Goal: Task Accomplishment & Management: Use online tool/utility

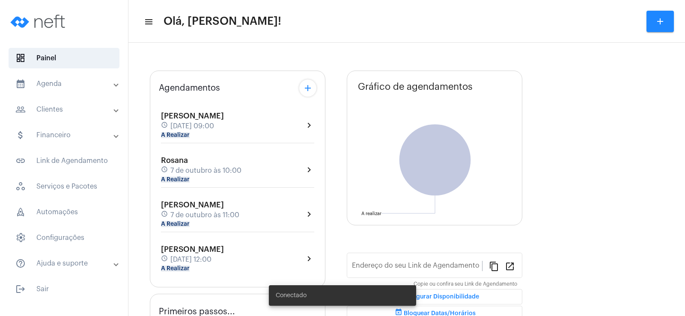
type input "[URL][DOMAIN_NAME]"
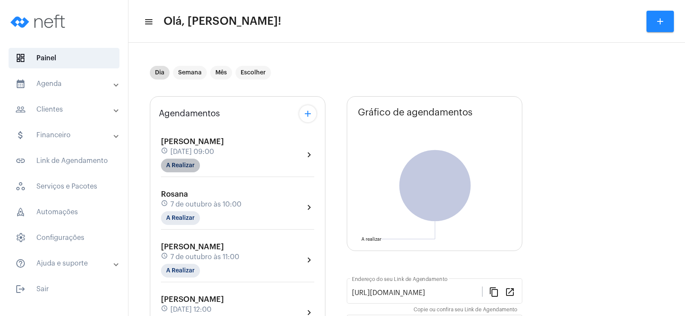
click at [176, 169] on mat-chip "A Realizar" at bounding box center [180, 166] width 39 height 14
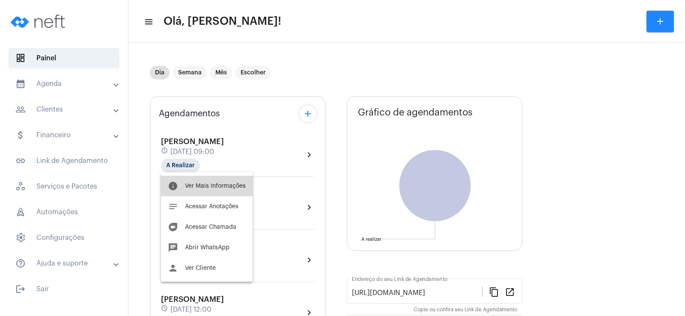
click at [211, 183] on button "info Ver Mais Informações" at bounding box center [207, 186] width 92 height 21
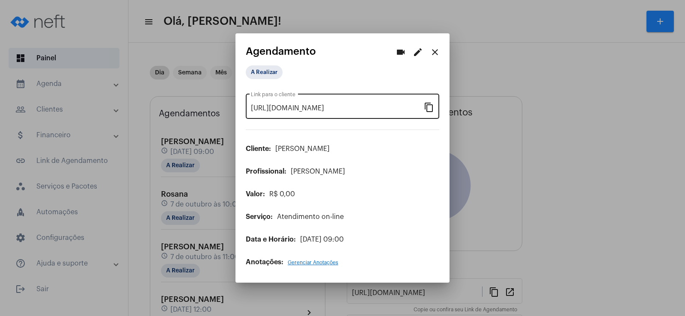
click at [428, 103] on mat-icon "content_copy" at bounding box center [429, 107] width 10 height 10
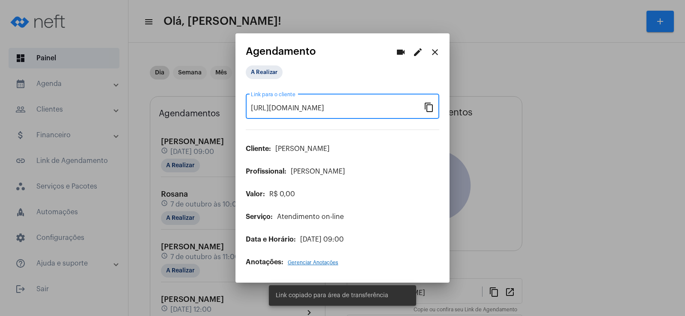
click at [400, 48] on mat-icon "videocam" at bounding box center [400, 52] width 10 height 10
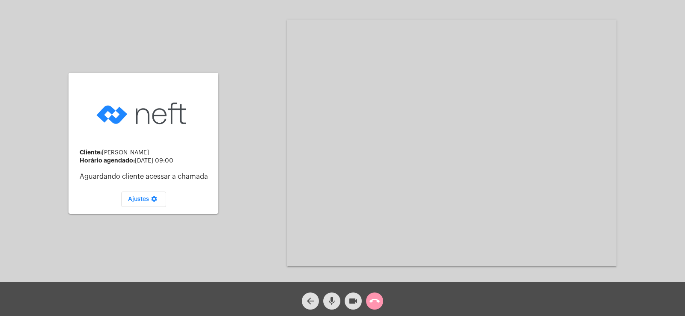
click at [332, 302] on mat-icon "mic" at bounding box center [331, 301] width 10 height 10
drag, startPoint x: 360, startPoint y: 303, endPoint x: 346, endPoint y: 293, distance: 17.5
click at [360, 303] on button "videocam" at bounding box center [352, 301] width 17 height 17
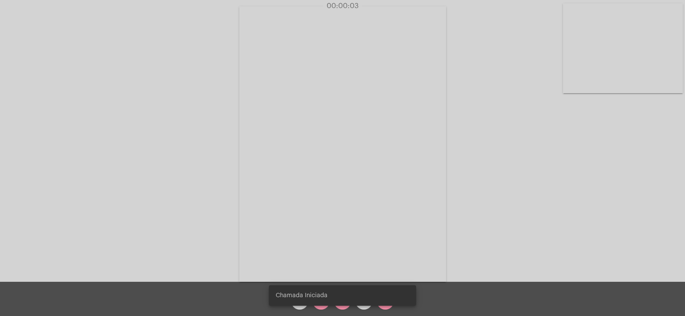
click at [322, 307] on span "mic_off" at bounding box center [321, 301] width 10 height 17
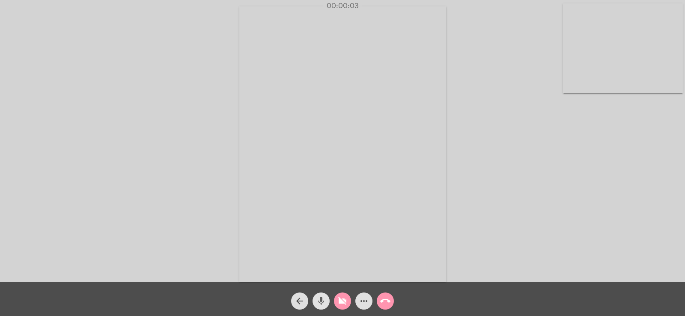
click at [322, 307] on span "mic" at bounding box center [321, 301] width 10 height 17
click at [322, 307] on span "mic_off" at bounding box center [321, 301] width 10 height 17
click at [347, 300] on mat-icon "videocam_off" at bounding box center [342, 301] width 10 height 10
click at [362, 302] on mat-icon "more_horiz" at bounding box center [364, 301] width 10 height 10
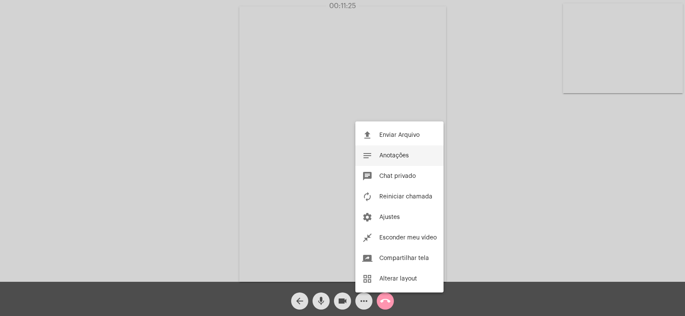
click at [397, 153] on span "Anotações" at bounding box center [394, 156] width 30 height 6
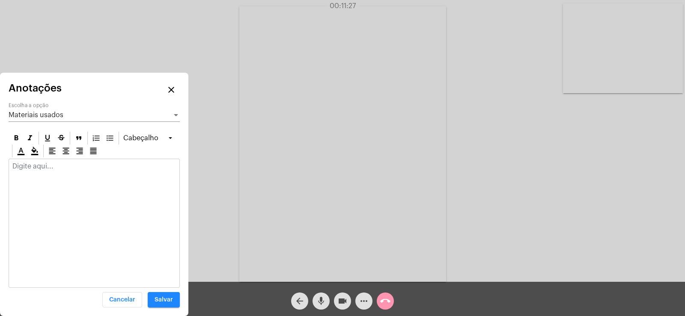
click at [30, 172] on div at bounding box center [94, 168] width 170 height 19
click at [70, 115] on div "Materiais usados" at bounding box center [90, 115] width 163 height 8
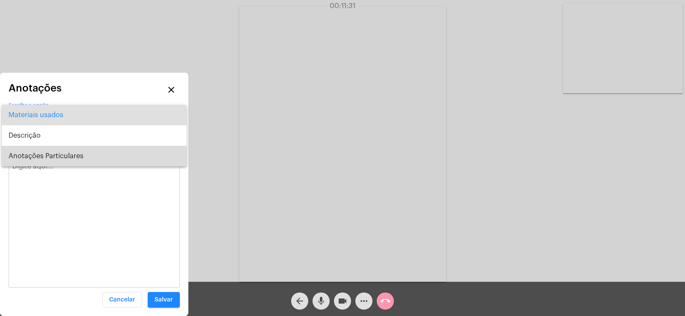
click at [67, 151] on span "Anotações Particulares" at bounding box center [94, 156] width 171 height 21
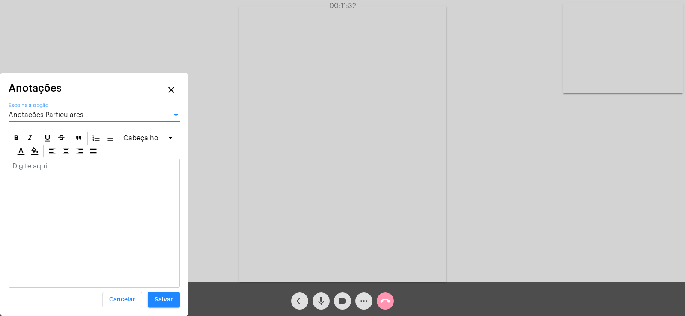
click at [51, 174] on div at bounding box center [94, 168] width 170 height 19
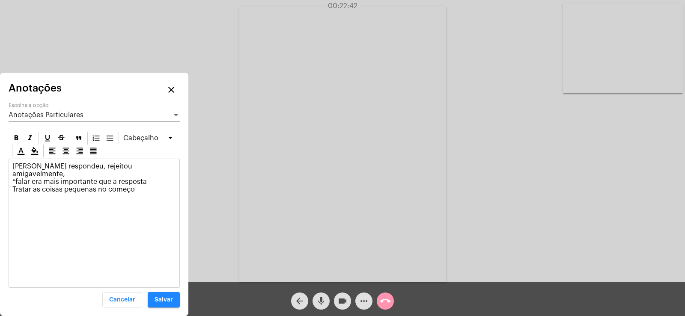
click at [139, 182] on p "Nadia respondeu, rejeitou amigavelmente, *falar era mais importante que a respo…" at bounding box center [93, 186] width 163 height 46
drag, startPoint x: 10, startPoint y: 197, endPoint x: 17, endPoint y: 195, distance: 7.6
click at [10, 197] on div "Nadia respondeu, rejeitou amigavelmente, *falar era mais importante que a respo…" at bounding box center [94, 187] width 170 height 57
click at [16, 211] on p "Nadia respondeu, rejeitou amigavelmente, *falar era mais importante que a respo…" at bounding box center [93, 194] width 163 height 62
click at [90, 214] on p "Nadia respondeu, rejeitou amigavelmente, *falar era mais importante que a respo…" at bounding box center [93, 194] width 163 height 62
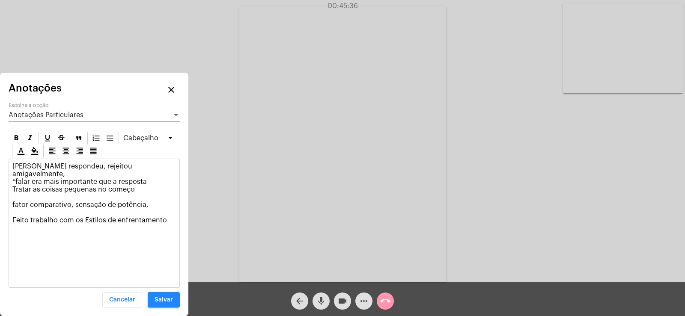
click at [120, 212] on p "Nadia respondeu, rejeitou amigavelmente, *falar era mais importante que a respo…" at bounding box center [93, 194] width 163 height 62
click at [173, 214] on p "Nadia respondeu, rejeitou amigavelmente, *falar era mais importante que a respo…" at bounding box center [93, 194] width 163 height 62
click at [92, 222] on p "Nadia respondeu, rejeitou amigavelmente, *falar era mais importante que a respo…" at bounding box center [93, 197] width 163 height 69
drag, startPoint x: 12, startPoint y: 214, endPoint x: 47, endPoint y: 230, distance: 39.2
click at [47, 230] on div "Nadia respondeu, rejeitou amigavelmente, *falar era mais importante que a respo…" at bounding box center [94, 203] width 170 height 88
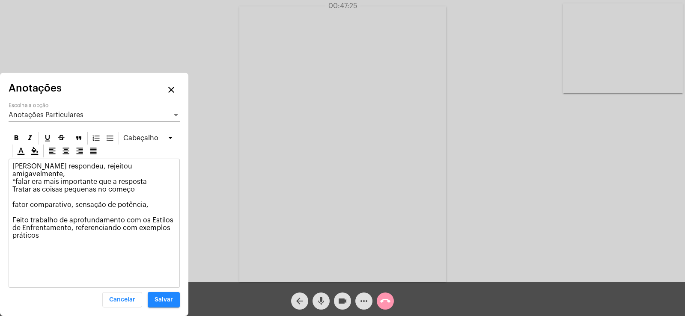
copy p "Feito trabalho de aprofundamento com os Estilos de Enfrentamento, referenciando…"
click at [53, 113] on span "Anotações Particulares" at bounding box center [46, 115] width 75 height 7
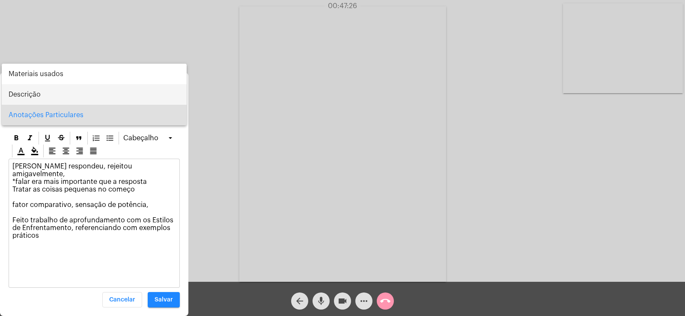
click at [60, 99] on span "Descrição" at bounding box center [94, 94] width 171 height 21
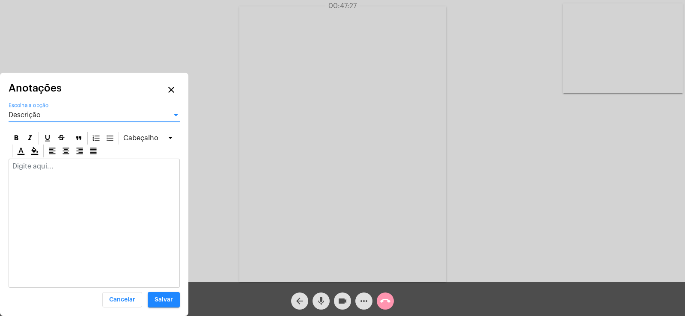
click at [47, 171] on div at bounding box center [94, 168] width 170 height 19
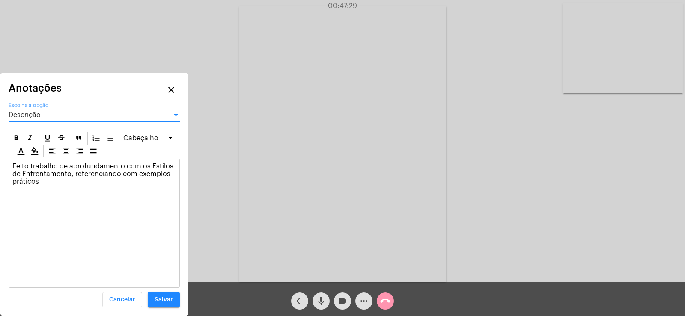
click at [53, 112] on div "Descrição" at bounding box center [90, 115] width 163 height 8
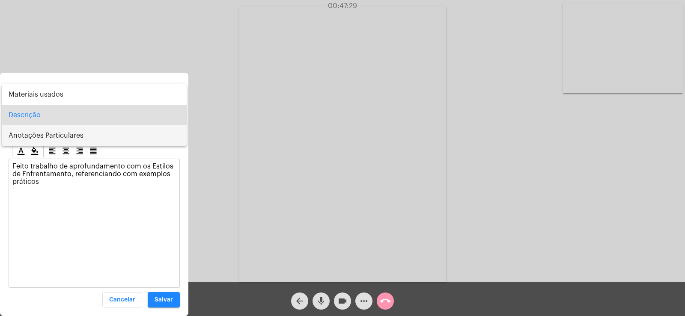
click at [62, 139] on span "Anotações Particulares" at bounding box center [94, 135] width 171 height 21
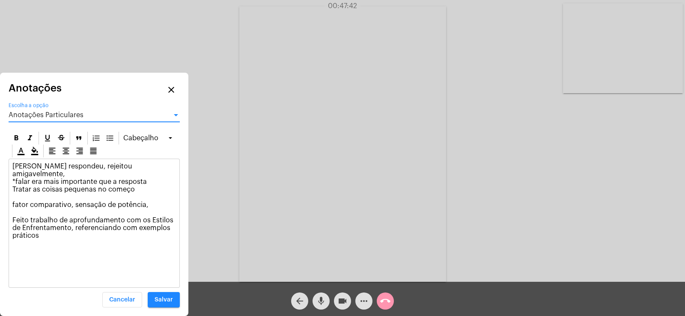
click at [51, 112] on span "Anotações Particulares" at bounding box center [46, 115] width 75 height 7
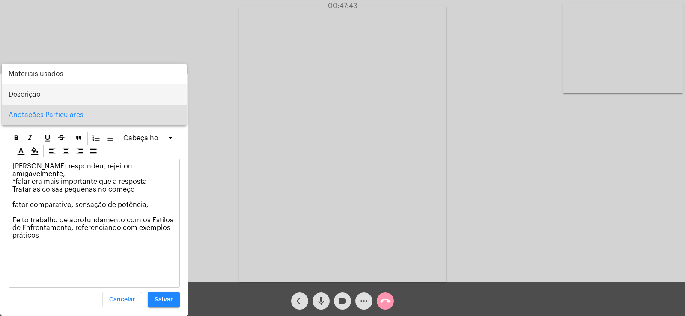
click at [39, 94] on span "Descrição" at bounding box center [94, 94] width 171 height 21
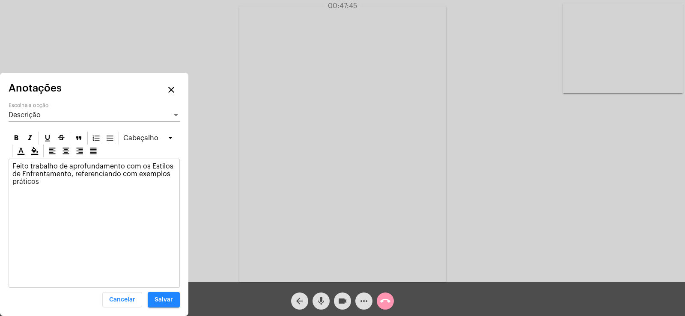
click at [10, 162] on div "Feito trabalho de aprofundamento com os Estilos de Enfrentamento, referenciando…" at bounding box center [94, 176] width 170 height 34
drag, startPoint x: 160, startPoint y: 176, endPoint x: 152, endPoint y: 172, distance: 8.6
click at [159, 176] on p "Atualizado dinâmica da vida romântica Feito trabalho de aprofundamento com os E…" at bounding box center [93, 178] width 163 height 31
click at [148, 163] on p "Atualizado dinâmica da vida romântica Feito trabalho de aprofundamento com os E…" at bounding box center [93, 178] width 163 height 31
click at [170, 299] on span "Salvar" at bounding box center [163, 300] width 18 height 6
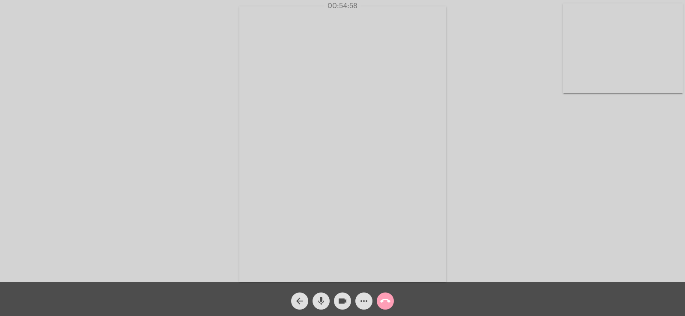
click at [383, 302] on mat-icon "call_end" at bounding box center [385, 301] width 10 height 10
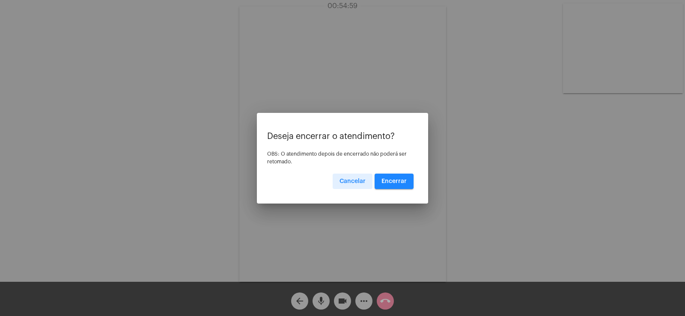
click at [395, 188] on button "Encerrar" at bounding box center [393, 181] width 39 height 15
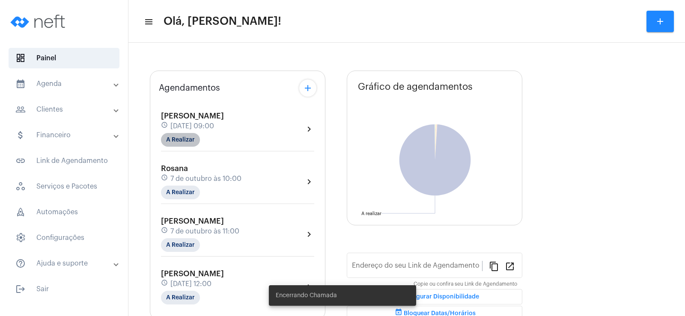
click at [187, 143] on mat-chip "A Realizar" at bounding box center [180, 140] width 39 height 14
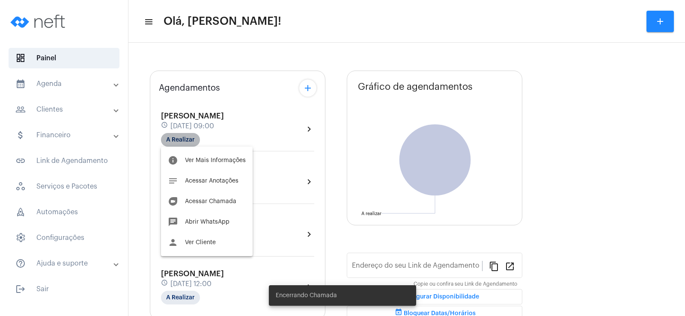
type input "[URL][DOMAIN_NAME]"
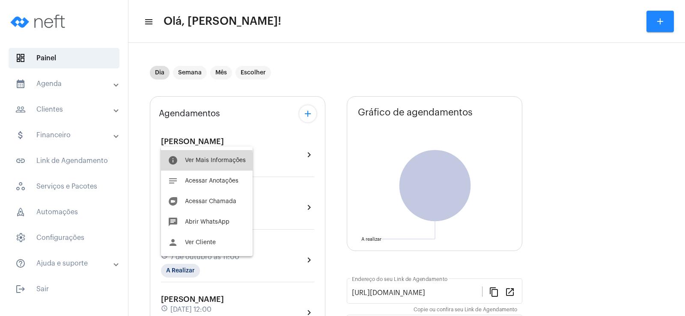
click at [195, 163] on span "Ver Mais Informações" at bounding box center [215, 160] width 61 height 6
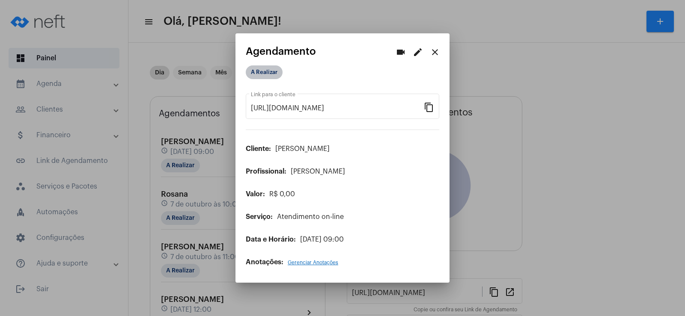
click at [271, 68] on mat-chip "A Realizar" at bounding box center [264, 72] width 37 height 14
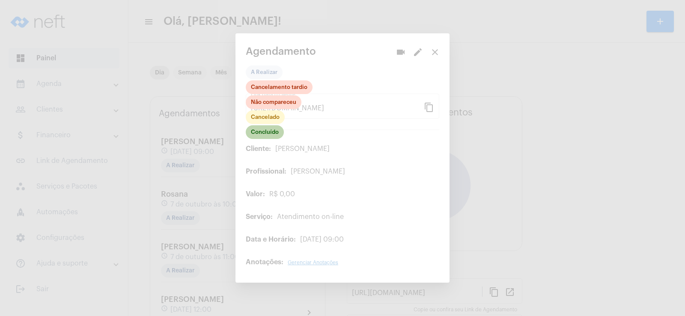
click at [271, 130] on mat-chip "Concluído" at bounding box center [265, 132] width 38 height 14
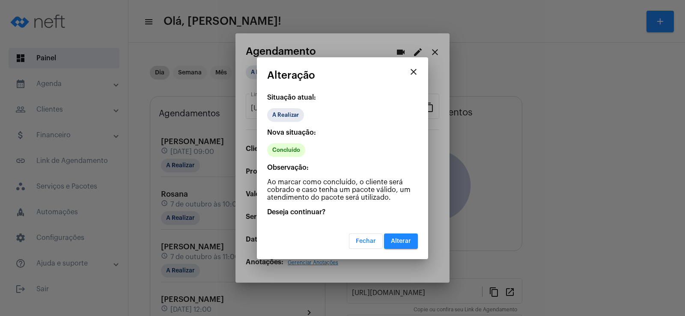
click at [393, 239] on span "Alterar" at bounding box center [401, 241] width 20 height 6
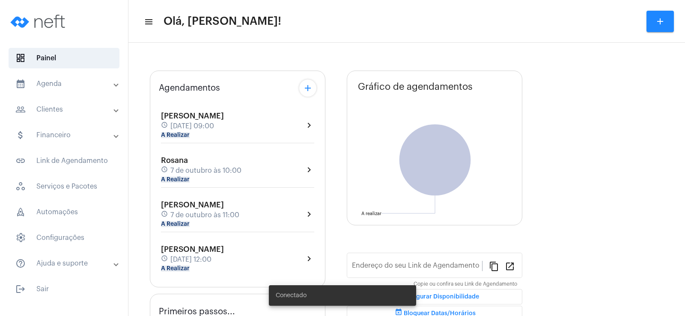
type input "[URL][DOMAIN_NAME]"
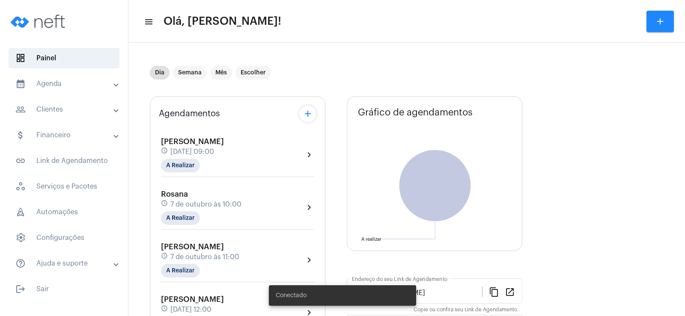
click at [80, 106] on mat-panel-title "people_outline Clientes" at bounding box center [64, 109] width 99 height 10
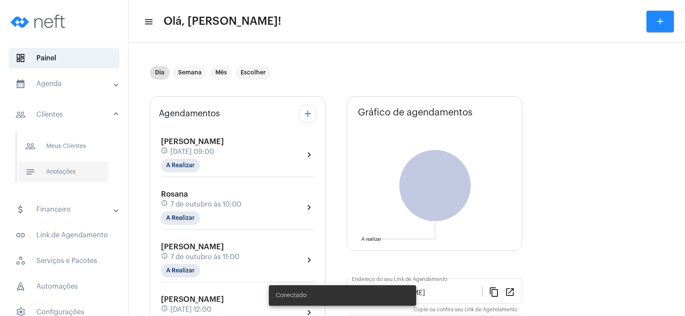
click at [73, 172] on span "notes Anotações" at bounding box center [63, 172] width 90 height 21
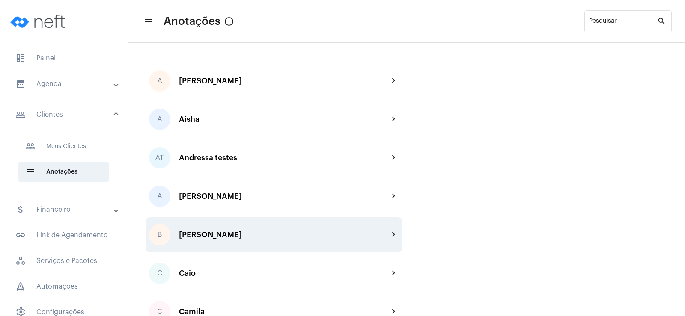
click at [239, 240] on div "B [PERSON_NAME] chevron_right" at bounding box center [273, 234] width 257 height 35
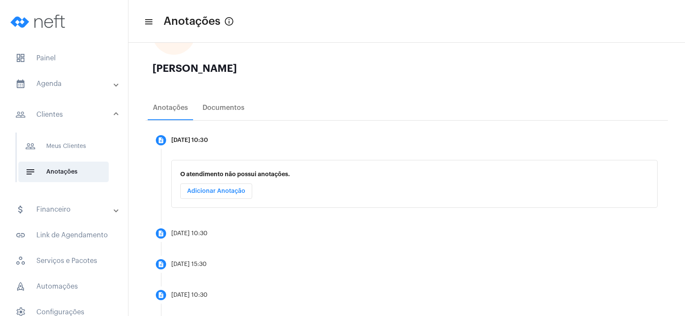
scroll to position [128, 0]
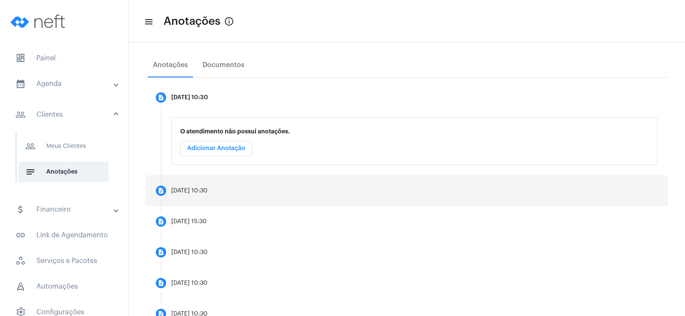
click at [208, 190] on div "[DATE] 10:30" at bounding box center [189, 191] width 36 height 6
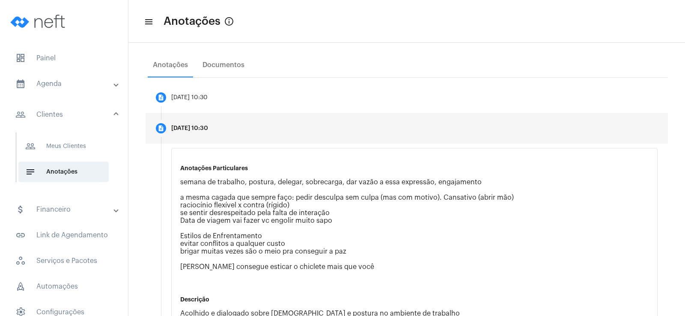
scroll to position [43, 0]
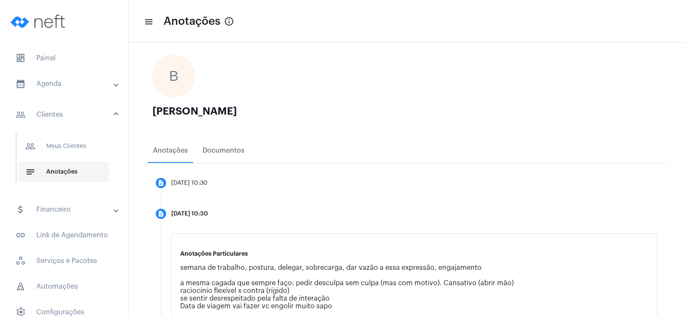
click at [69, 170] on span "notes Anotações" at bounding box center [63, 172] width 90 height 21
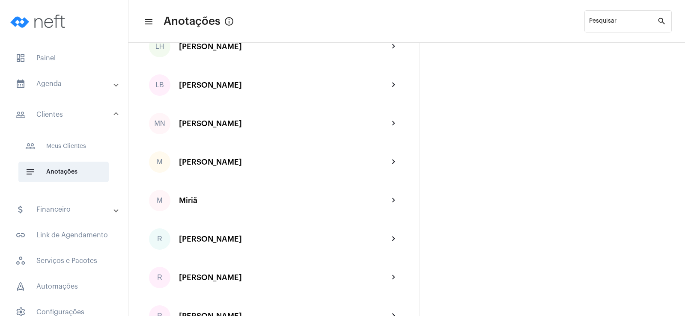
scroll to position [1198, 0]
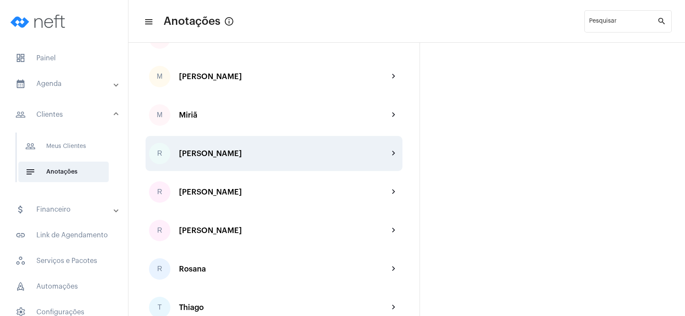
click at [227, 148] on div "R [PERSON_NAME] chevron_right" at bounding box center [273, 153] width 257 height 35
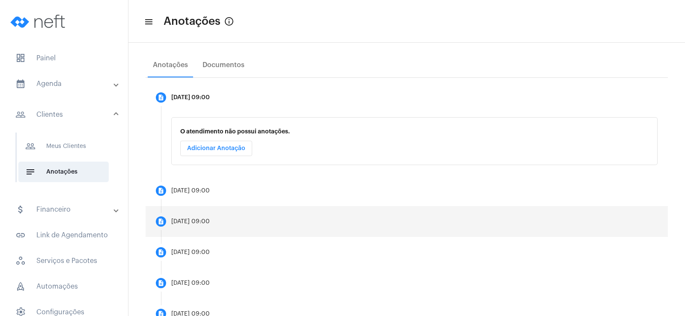
scroll to position [171, 0]
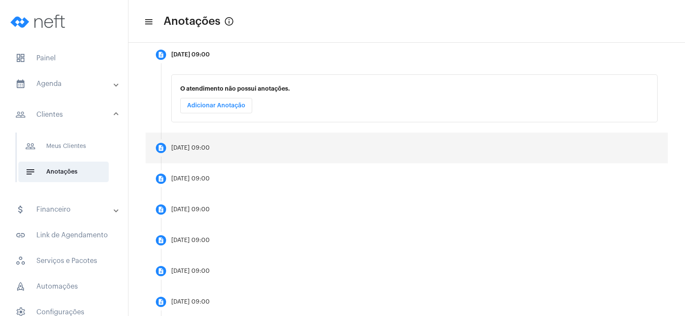
click at [197, 146] on div "[DATE] 09:00" at bounding box center [190, 148] width 39 height 6
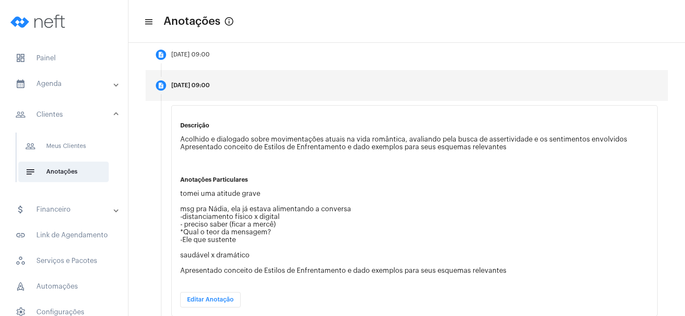
scroll to position [214, 0]
